Goal: Navigation & Orientation: Find specific page/section

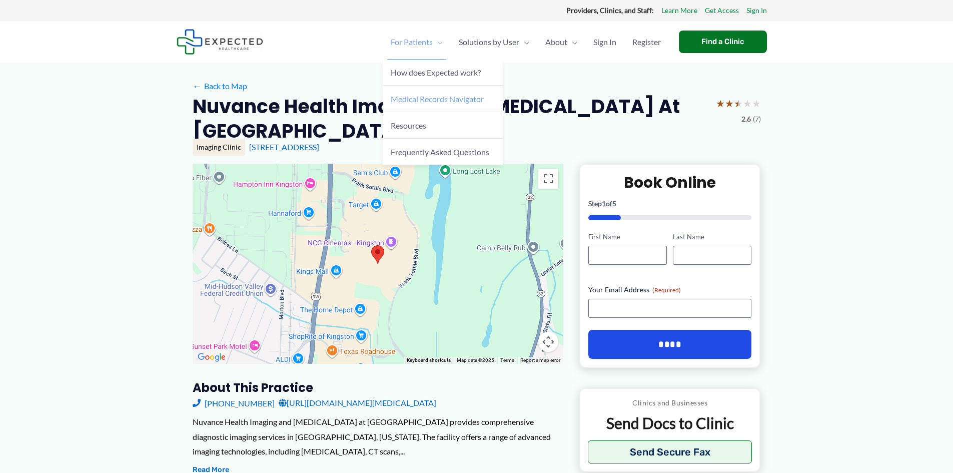
click at [442, 100] on span "Medical Records Navigator" at bounding box center [437, 99] width 93 height 10
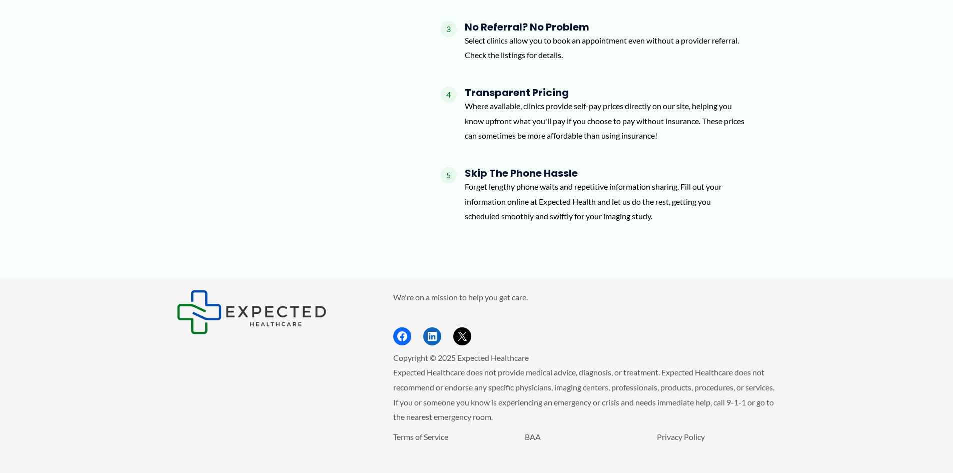
scroll to position [1002, 0]
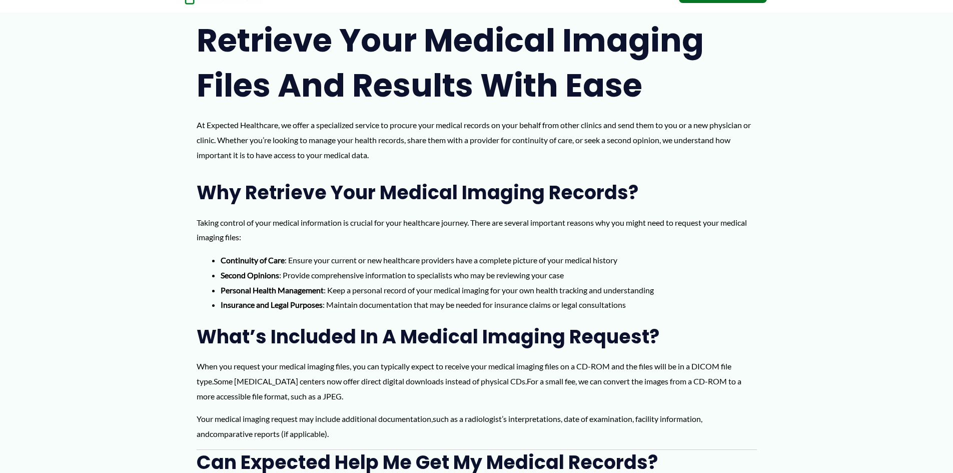
drag, startPoint x: 219, startPoint y: 444, endPoint x: 206, endPoint y: 478, distance: 36.4
